Goal: Task Accomplishment & Management: Complete application form

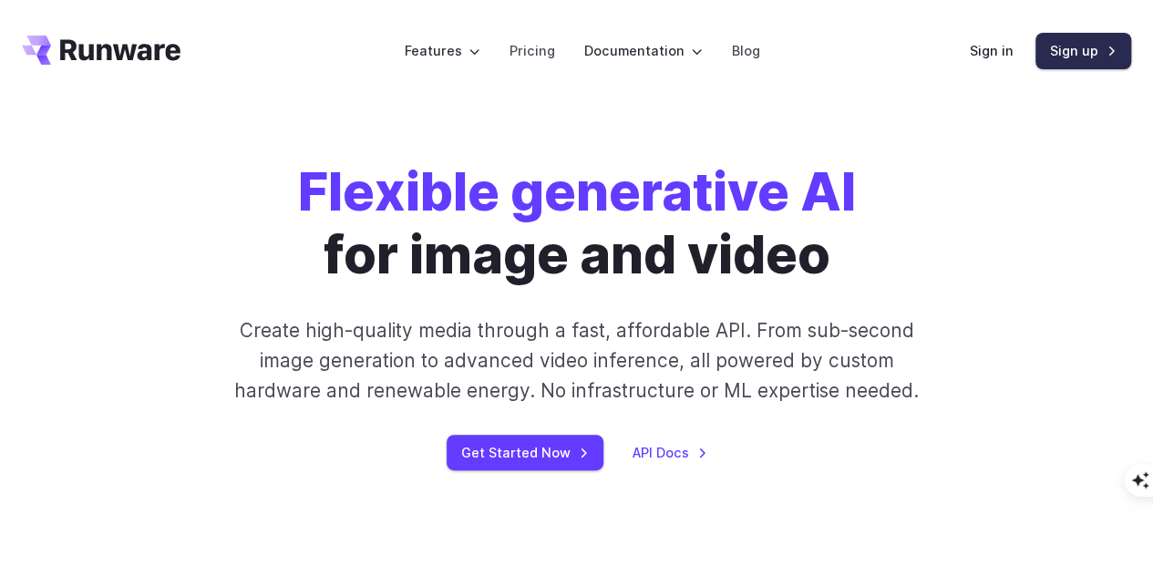
click at [1093, 51] on link "Sign up" at bounding box center [1084, 51] width 96 height 36
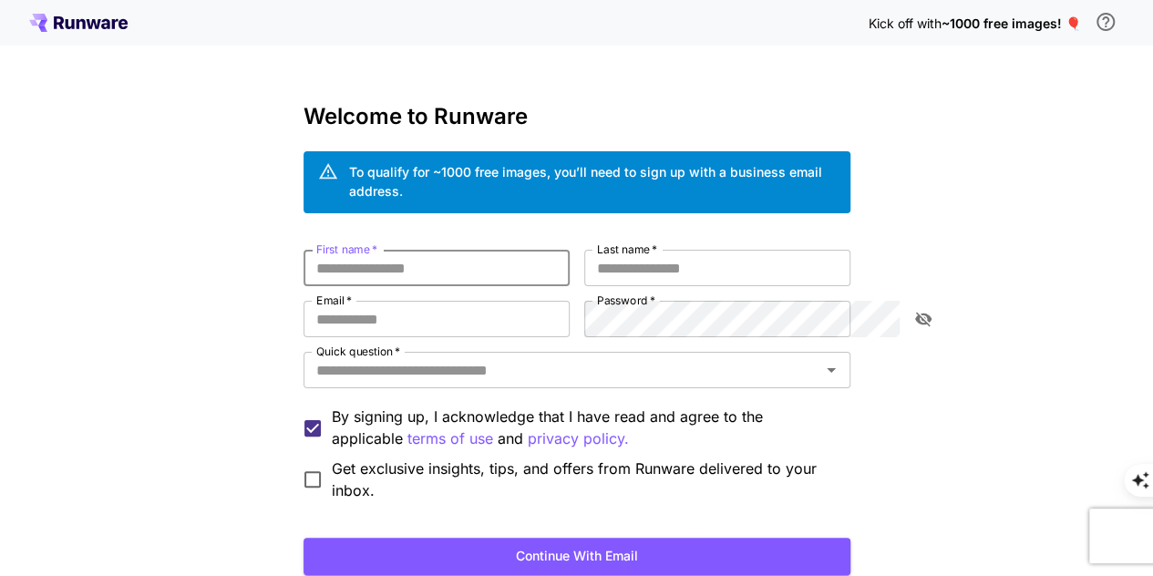
click at [304, 250] on input "First name   *" at bounding box center [437, 268] width 266 height 36
type input "******"
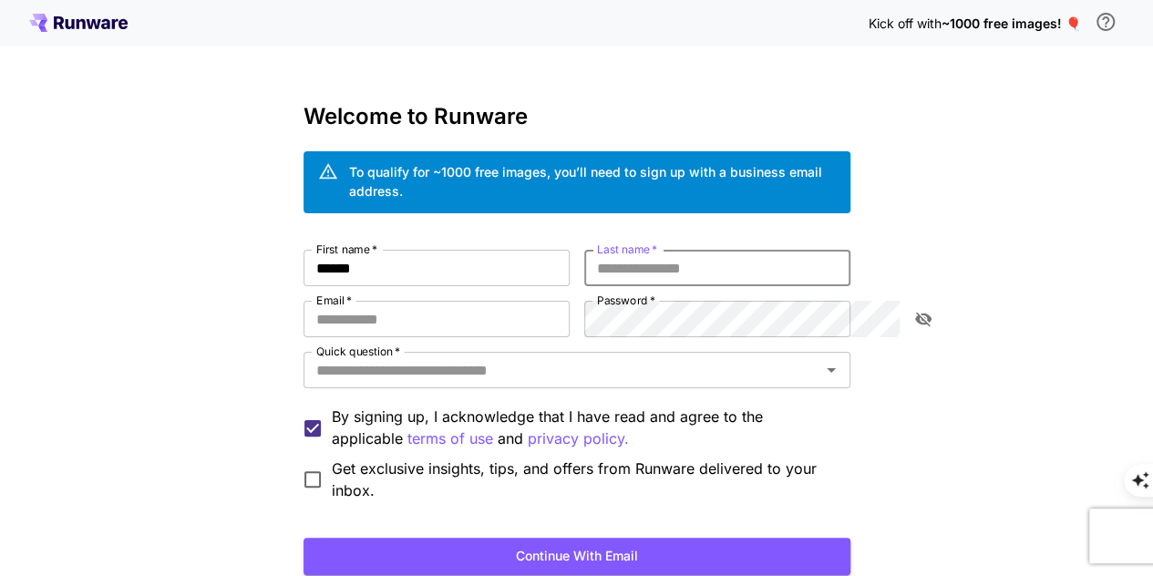
click at [688, 250] on input "Last name   *" at bounding box center [717, 268] width 266 height 36
type input "*******"
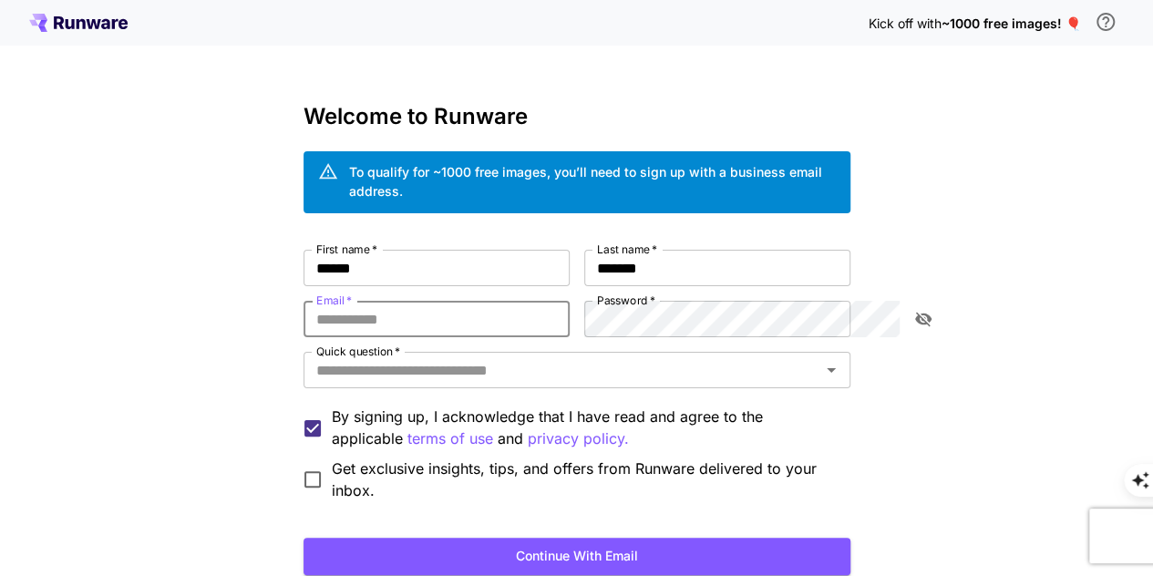
click at [374, 306] on input "Email   *" at bounding box center [437, 319] width 266 height 36
type input "**********"
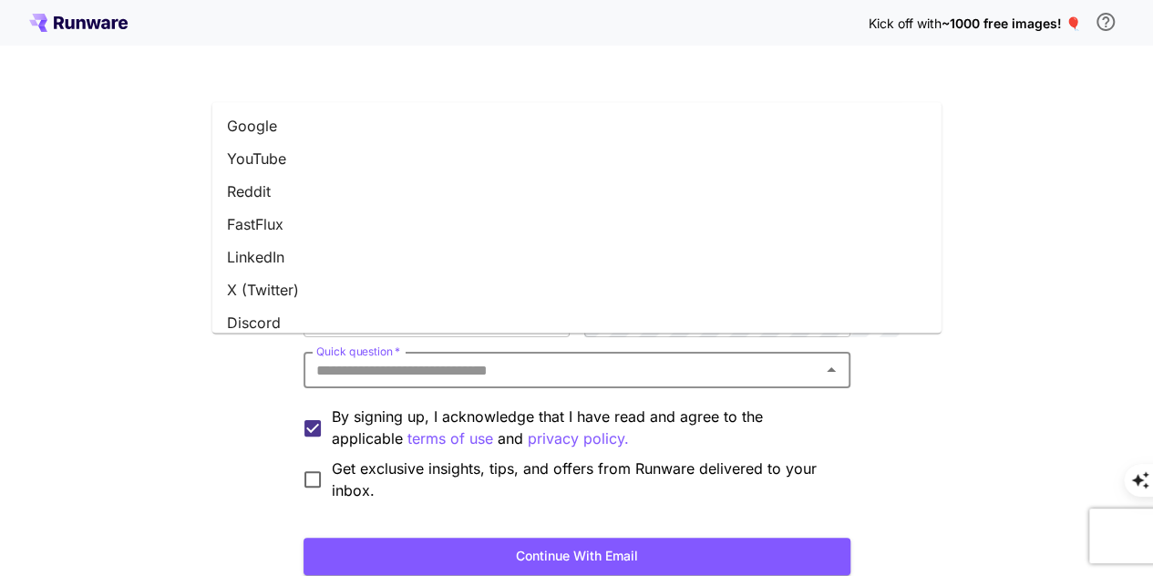
click at [449, 357] on input "Quick question   *" at bounding box center [562, 370] width 506 height 26
click at [281, 193] on li "Instagram" at bounding box center [576, 188] width 729 height 33
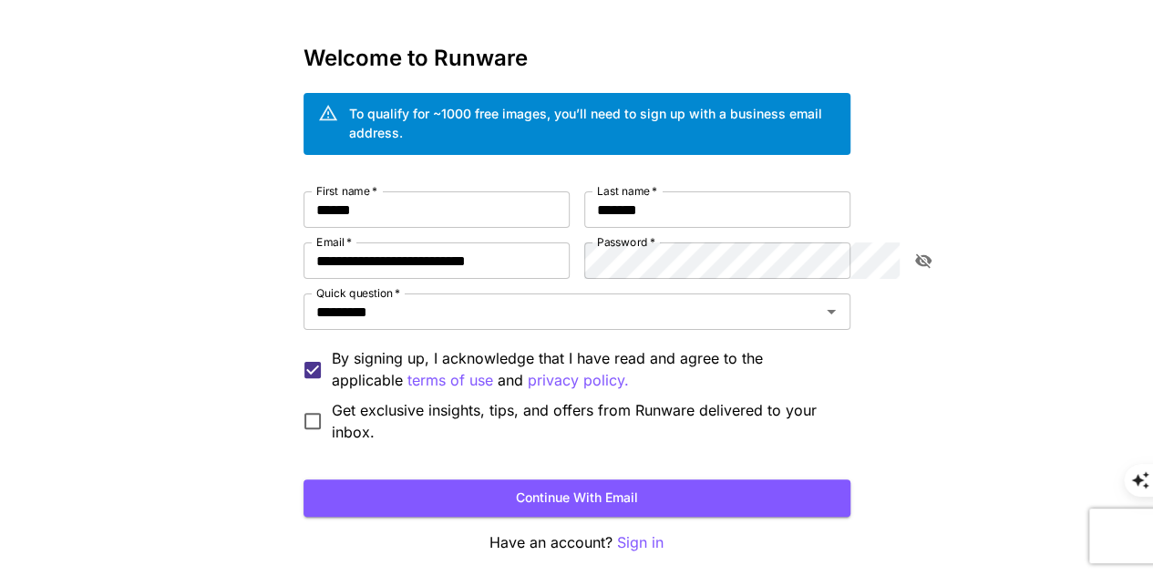
scroll to position [64, 0]
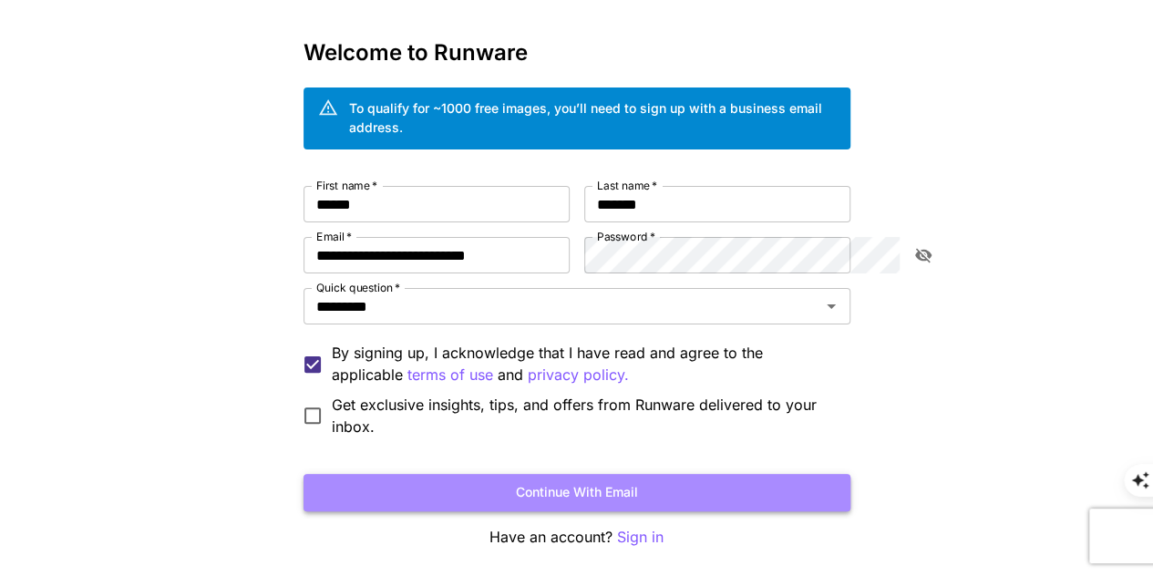
click at [409, 480] on button "Continue with email" at bounding box center [577, 492] width 547 height 37
click at [336, 474] on button "Continue with email" at bounding box center [577, 492] width 547 height 37
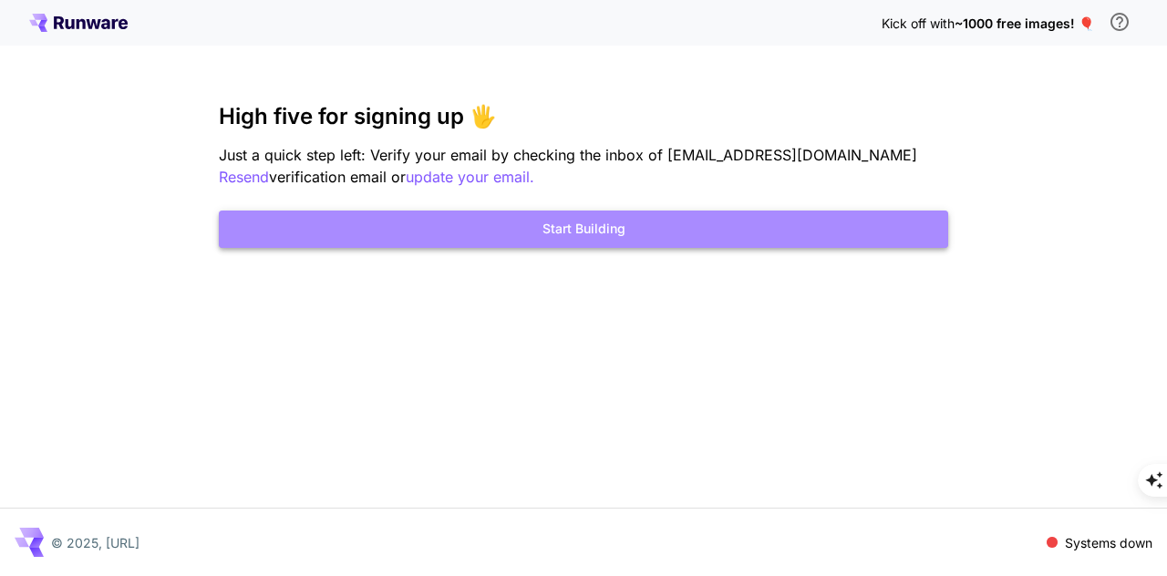
click at [573, 231] on button "Start Building" at bounding box center [583, 229] width 729 height 37
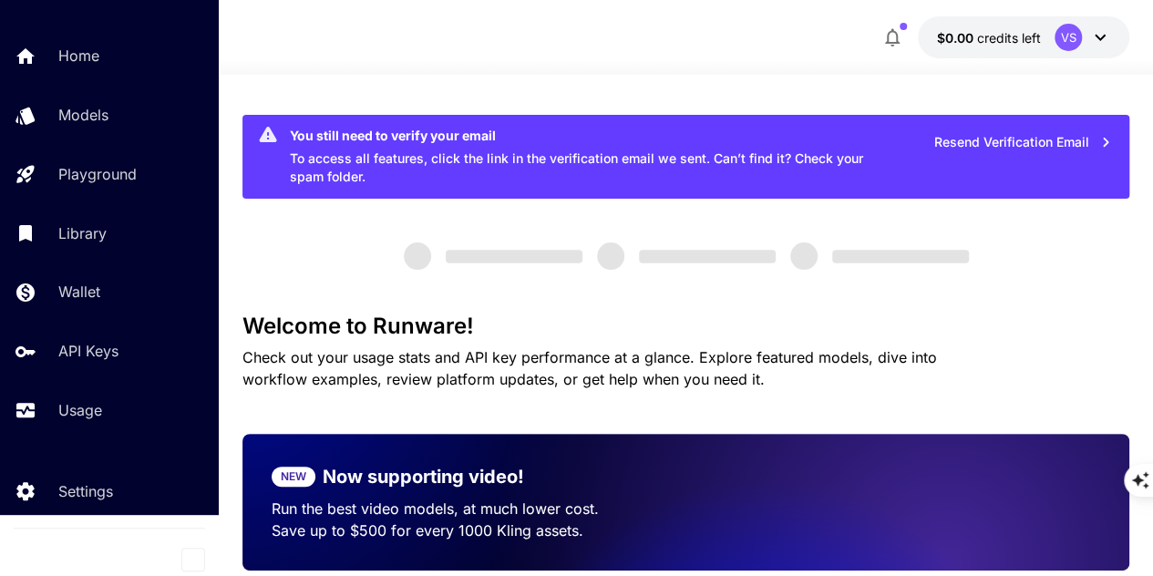
scroll to position [1, 0]
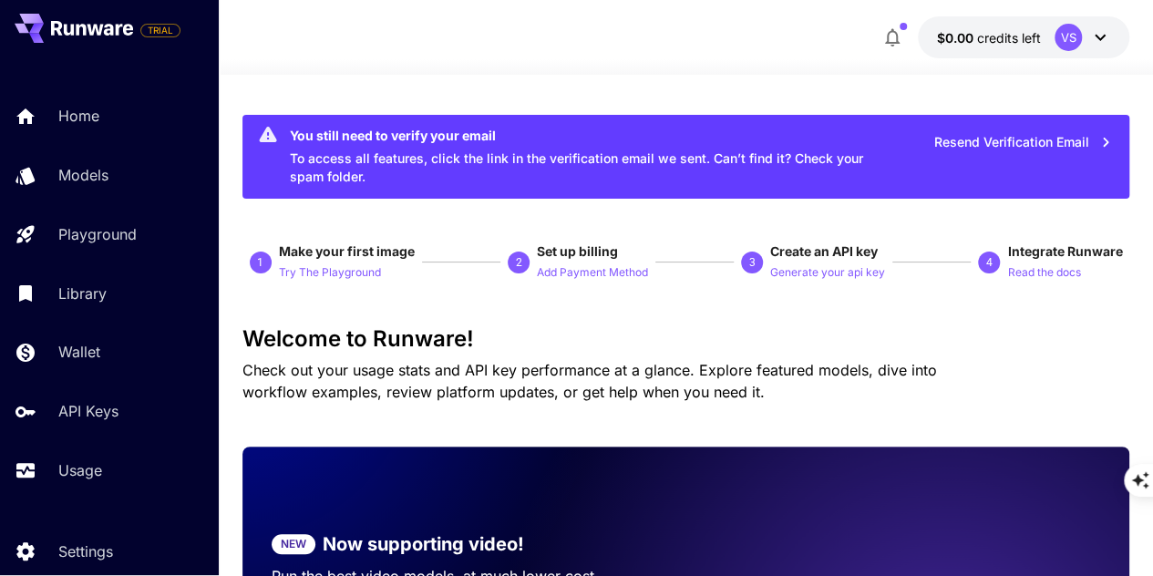
click at [646, 49] on div "$0.00 credits left VS" at bounding box center [687, 37] width 888 height 42
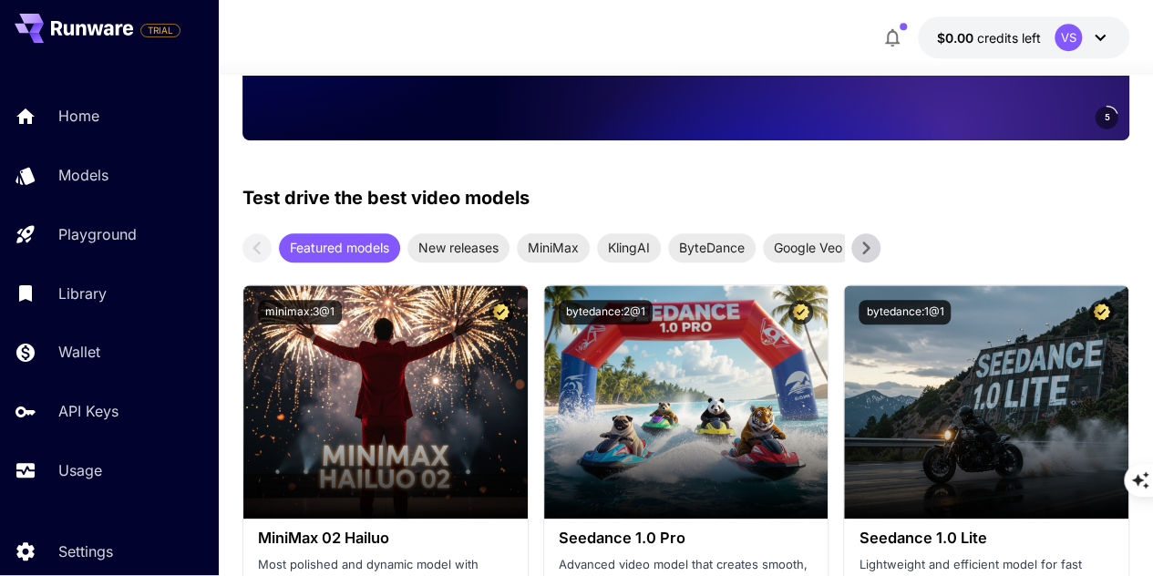
scroll to position [0, 0]
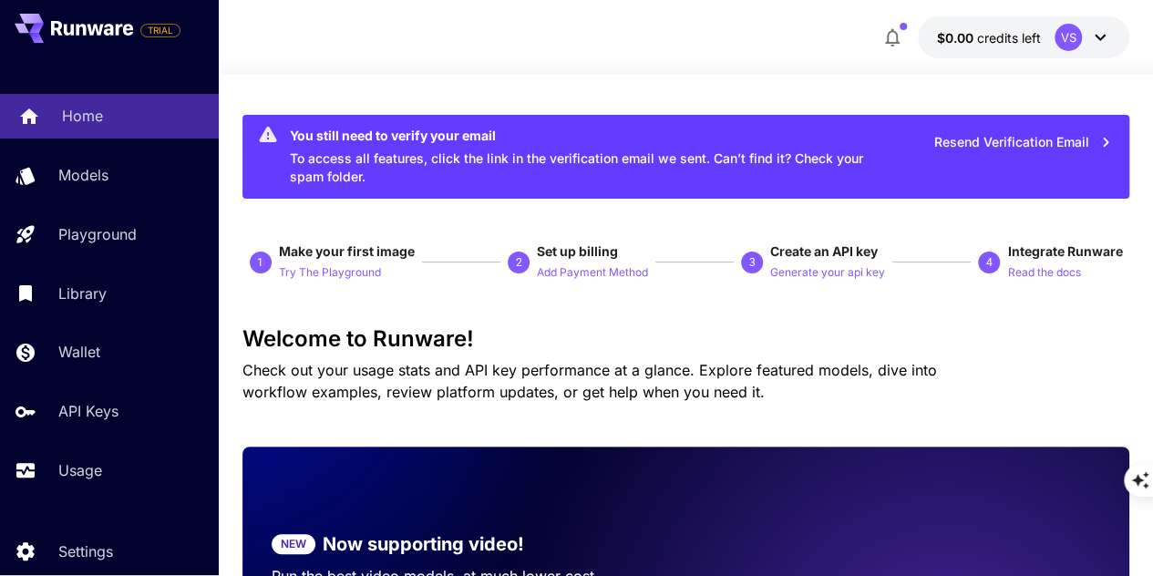
click at [71, 111] on p "Home" at bounding box center [82, 116] width 41 height 22
